Goal: Navigation & Orientation: Find specific page/section

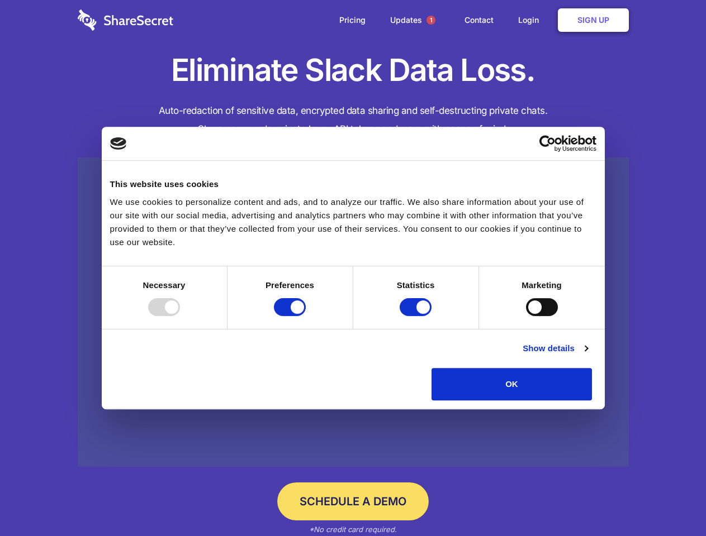
click at [180, 316] on div at bounding box center [164, 307] width 32 height 18
click at [306, 316] on input "Preferences" at bounding box center [290, 307] width 32 height 18
checkbox input "false"
click at [417, 316] on input "Statistics" at bounding box center [416, 307] width 32 height 18
checkbox input "false"
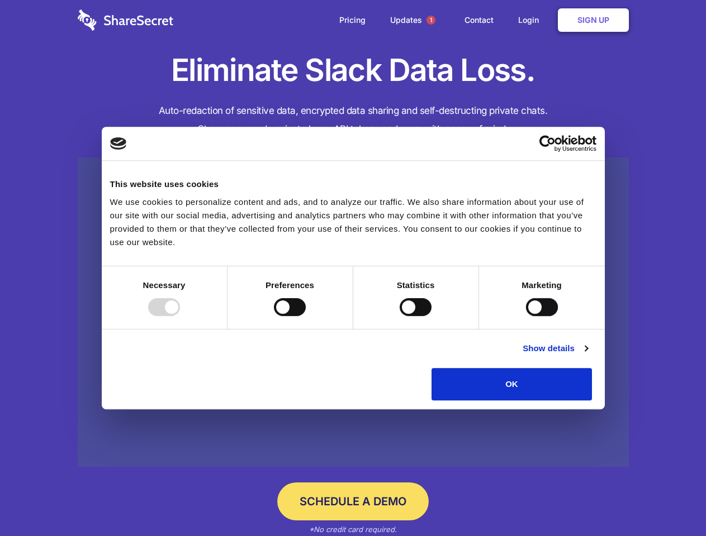
click at [526, 316] on input "Marketing" at bounding box center [542, 307] width 32 height 18
checkbox input "true"
click at [587, 355] on link "Show details" at bounding box center [555, 348] width 65 height 13
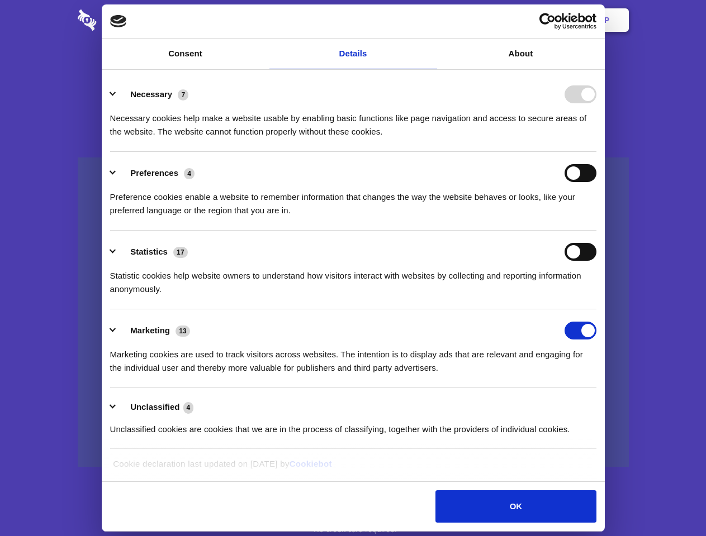
click at [596, 217] on div "Preferences 4 Preference cookies enable a website to remember information that …" at bounding box center [353, 190] width 486 height 53
click at [430, 20] on span "1" at bounding box center [430, 20] width 9 height 9
